Goal: Task Accomplishment & Management: Use online tool/utility

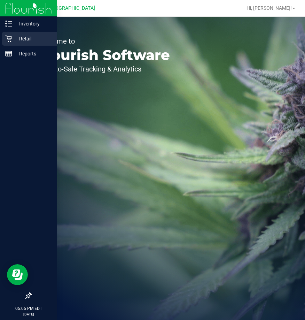
click at [9, 39] on icon at bounding box center [8, 38] width 7 height 7
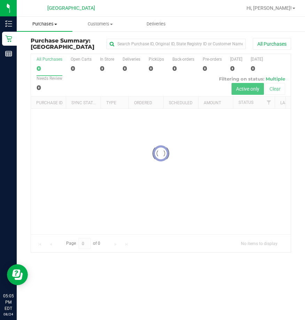
click at [55, 21] on span "Purchases" at bounding box center [45, 24] width 56 height 6
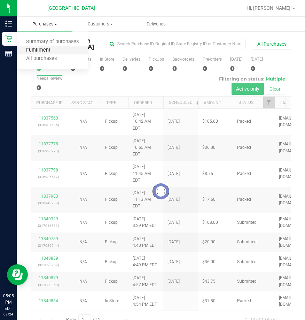
click at [55, 48] on span "Fulfillment" at bounding box center [38, 50] width 43 height 6
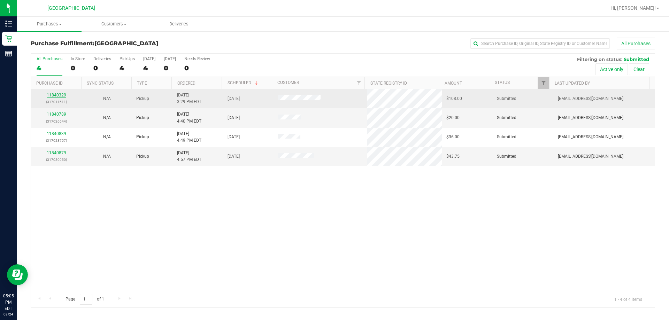
click at [52, 94] on link "11840329" at bounding box center [57, 95] width 20 height 5
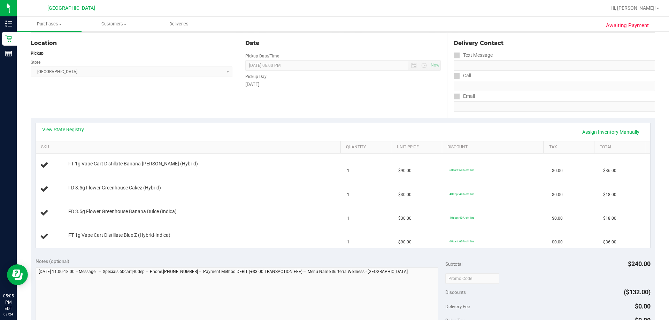
scroll to position [174, 0]
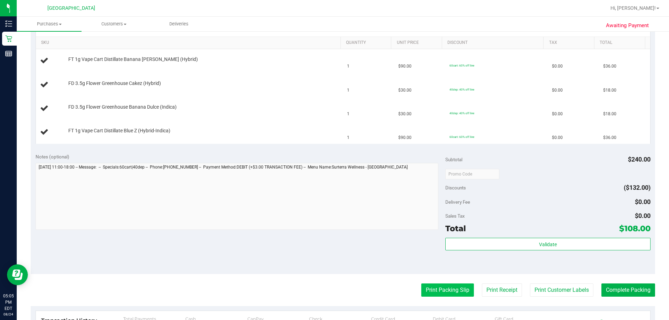
click at [305, 287] on button "Print Packing Slip" at bounding box center [447, 290] width 53 height 13
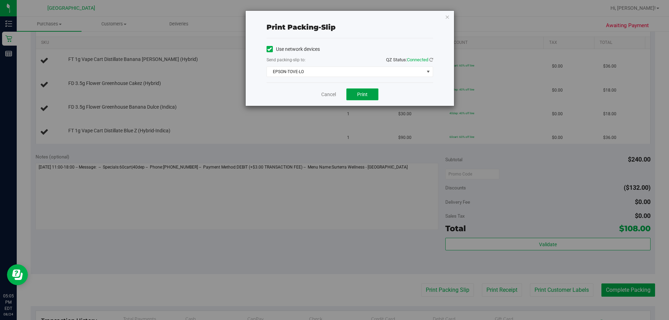
click at [305, 94] on span "Print" at bounding box center [362, 95] width 10 height 6
click at [305, 94] on link "Cancel" at bounding box center [328, 94] width 15 height 7
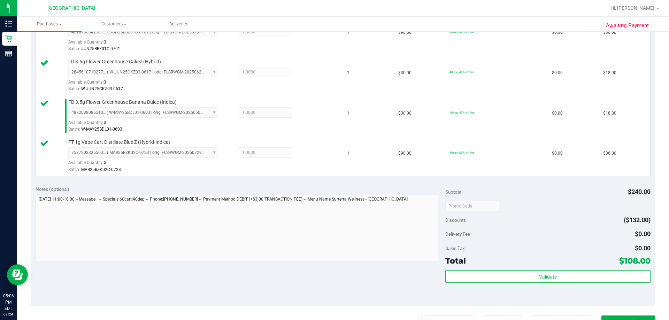
scroll to position [244, 0]
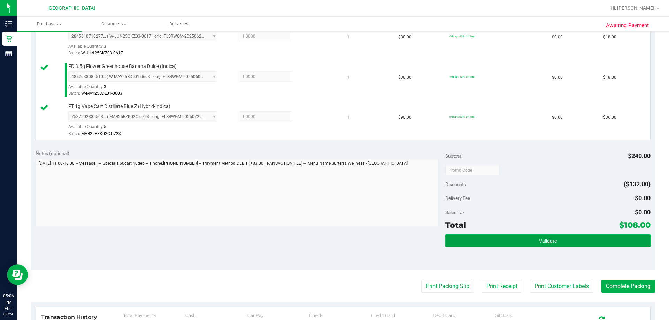
click at [305, 246] on button "Validate" at bounding box center [547, 241] width 205 height 13
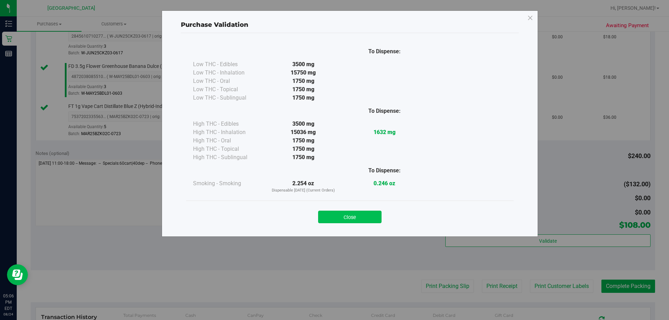
click at [305, 213] on button "Close" at bounding box center [349, 217] width 63 height 13
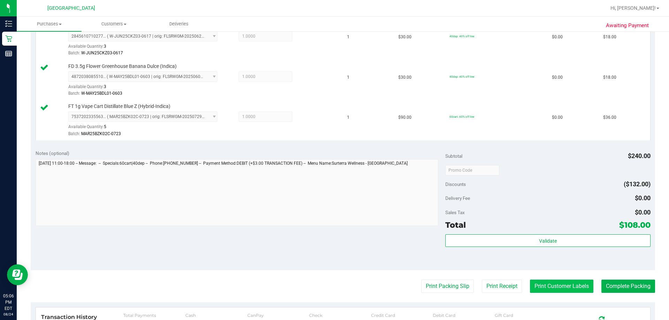
click at [305, 287] on button "Print Customer Labels" at bounding box center [561, 286] width 63 height 13
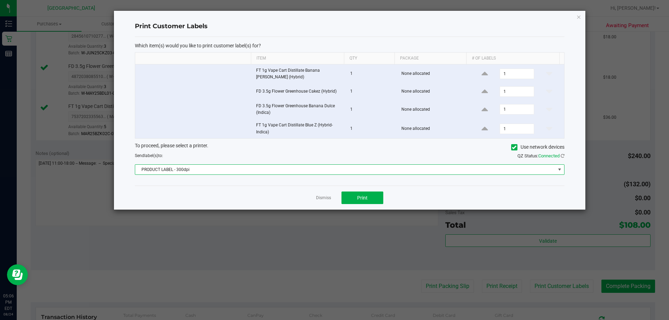
click at [300, 173] on span "PRODUCT LABEL - 300dpi" at bounding box center [345, 170] width 420 height 10
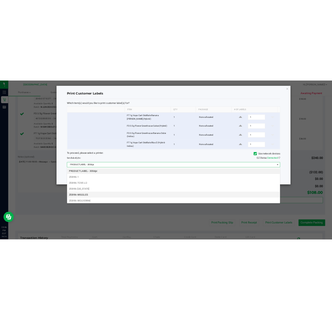
scroll to position [25, 0]
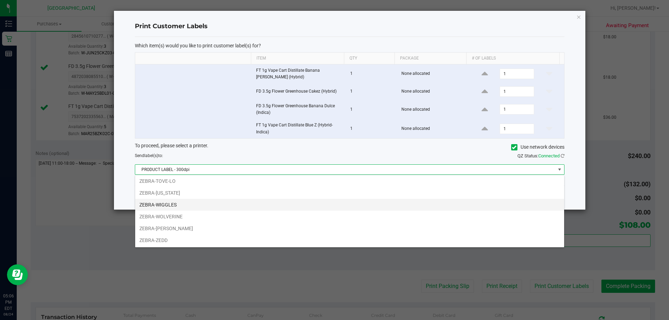
click at [238, 231] on li "ZEBRA-[PERSON_NAME]" at bounding box center [349, 229] width 429 height 12
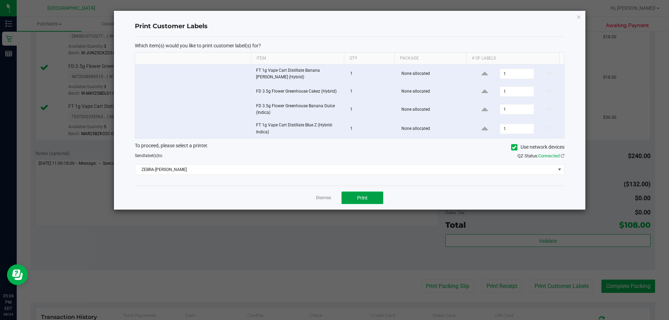
click at [305, 199] on span "Print" at bounding box center [362, 198] width 10 height 6
click at [305, 194] on app-cancel-button "Dismiss" at bounding box center [323, 197] width 15 height 7
click at [305, 196] on link "Dismiss" at bounding box center [323, 198] width 15 height 6
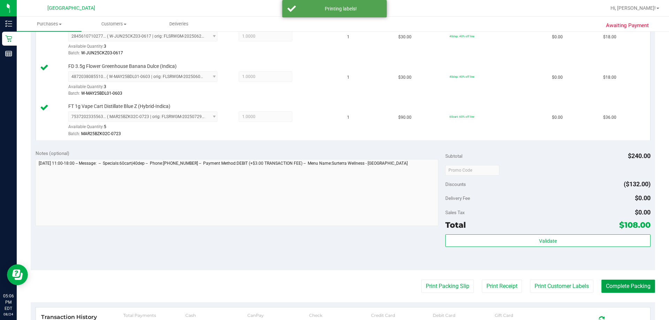
click at [305, 289] on button "Complete Packing" at bounding box center [628, 286] width 54 height 13
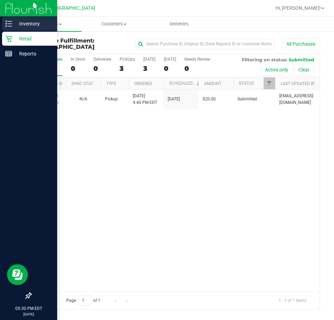
click at [11, 30] on div "Inventory" at bounding box center [29, 24] width 55 height 14
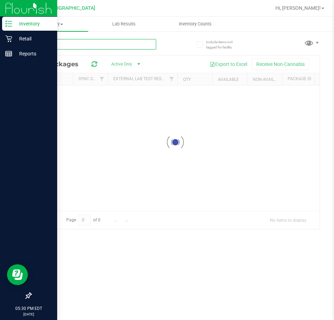
click at [110, 45] on div "Inventory All packages All inventory Waste log Lab Results Inventory Counts" at bounding box center [175, 168] width 317 height 303
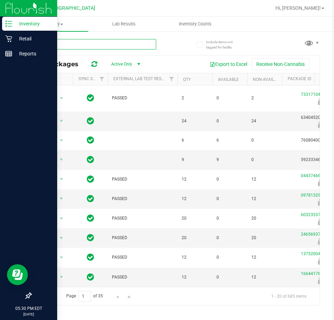
type input "10ct"
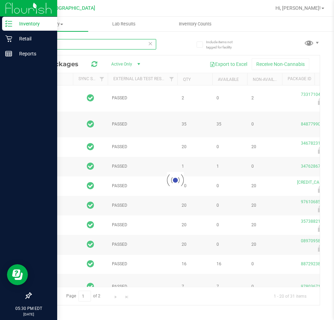
type input "2026-07-16"
type input "2026-07-07"
type input "2026-07-03"
type input "2026-06-30"
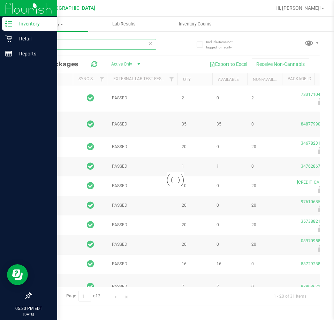
type input "2026-06-30"
type input "2026-06-25"
type input "2026-06-23"
type input "2026-06-18"
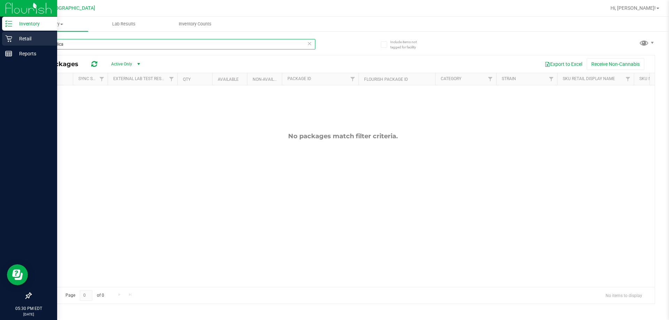
drag, startPoint x: 131, startPoint y: 43, endPoint x: 15, endPoint y: 46, distance: 115.7
click at [15, 46] on div "Inventory Retail Reports 05:30 PM EDT 08/24/2025 08/24 Palm Coast WC Hi, Joseph…" at bounding box center [334, 160] width 669 height 320
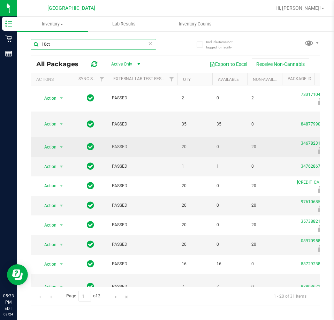
type input "10ct"
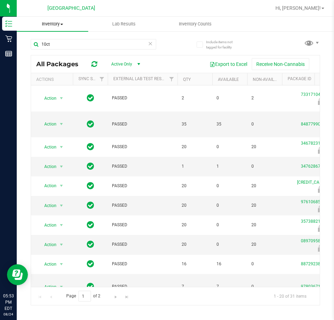
click at [55, 23] on span "Inventory" at bounding box center [52, 24] width 71 height 6
click at [43, 50] on span "All inventory" at bounding box center [40, 50] width 47 height 6
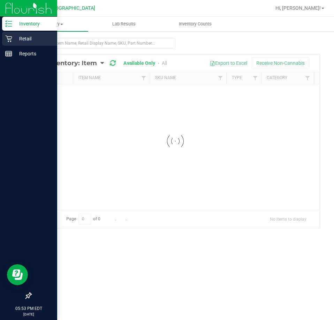
click at [10, 41] on icon at bounding box center [8, 39] width 7 height 7
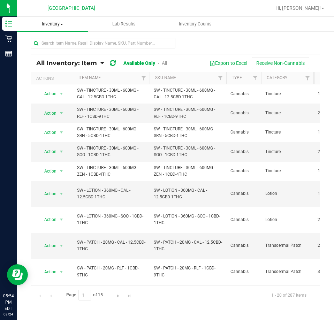
click at [56, 23] on span "Inventory" at bounding box center [52, 24] width 71 height 6
click at [45, 49] on span "All inventory" at bounding box center [40, 50] width 47 height 6
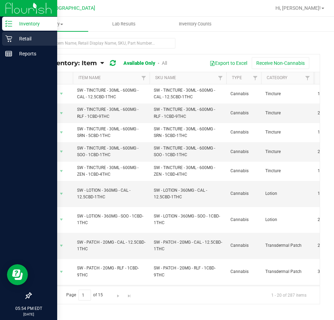
click at [9, 38] on icon at bounding box center [8, 38] width 7 height 7
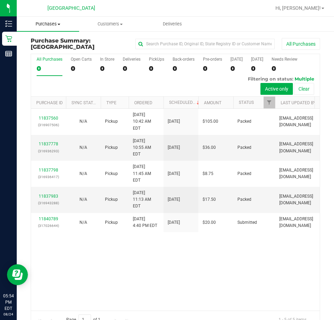
click at [53, 24] on span "Purchases" at bounding box center [48, 24] width 62 height 6
click at [44, 48] on span "Fulfillment" at bounding box center [38, 50] width 43 height 6
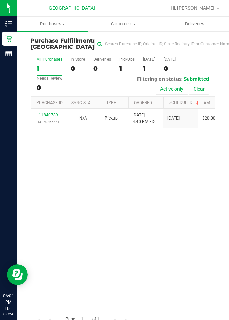
click at [207, 13] on div "Hi, [PERSON_NAME]!" at bounding box center [195, 8] width 54 height 12
click at [207, 12] on div "Hi, [PERSON_NAME]!" at bounding box center [195, 8] width 54 height 12
click at [206, 11] on link "Hi, [PERSON_NAME]!" at bounding box center [195, 8] width 54 height 7
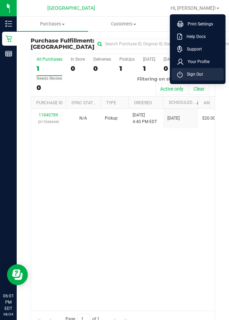
click at [205, 74] on li "Sign Out" at bounding box center [198, 74] width 52 height 13
